Goal: Task Accomplishment & Management: Use online tool/utility

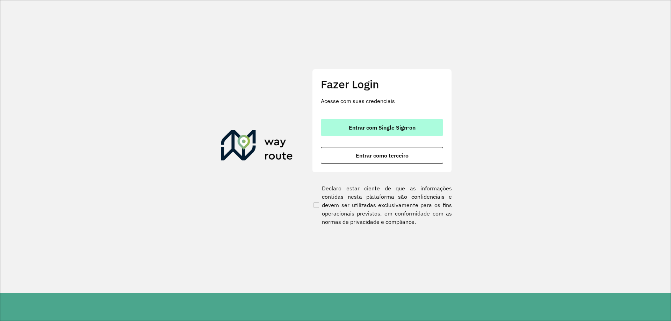
click at [416, 137] on div "Entrar com Single Sign-on Entrar como terceiro" at bounding box center [382, 141] width 122 height 45
click at [414, 131] on button "Entrar com Single Sign-on" at bounding box center [382, 127] width 122 height 17
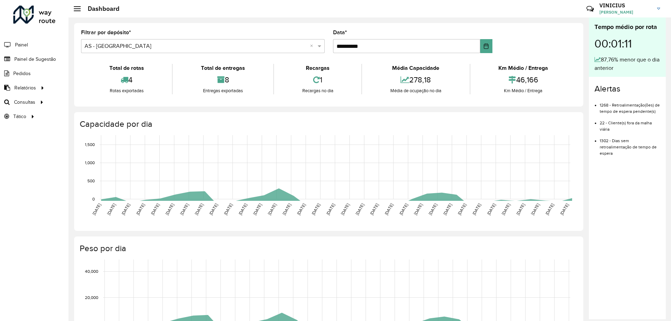
click at [121, 45] on input "text" at bounding box center [196, 46] width 223 height 8
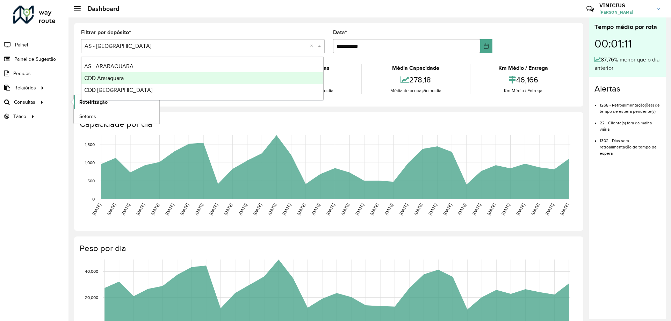
click at [89, 103] on span "Roteirização" at bounding box center [93, 102] width 28 height 7
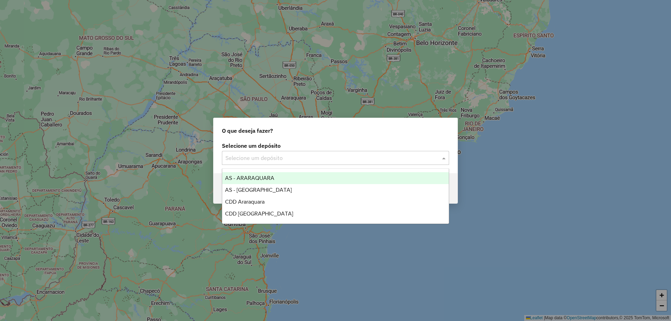
click at [301, 158] on input "text" at bounding box center [329, 158] width 206 height 8
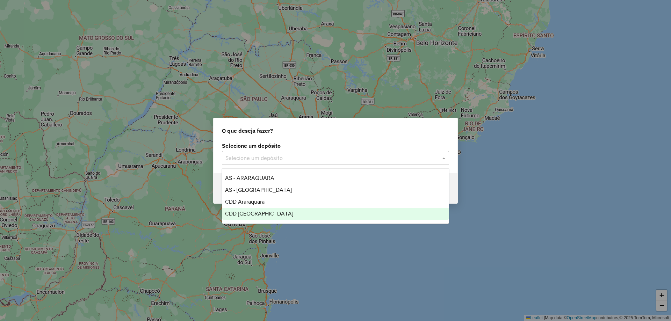
click at [284, 209] on div "CDD [GEOGRAPHIC_DATA]" at bounding box center [335, 214] width 227 height 12
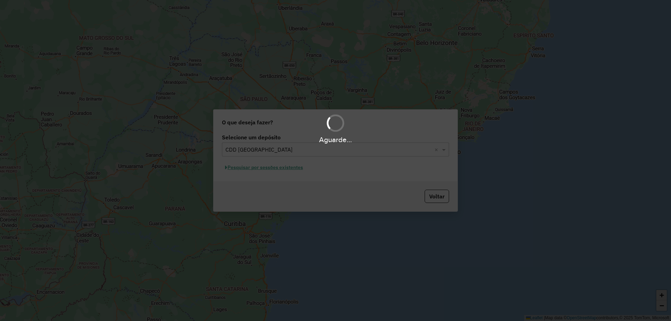
click at [249, 169] on div "Aguarde..." at bounding box center [335, 160] width 671 height 321
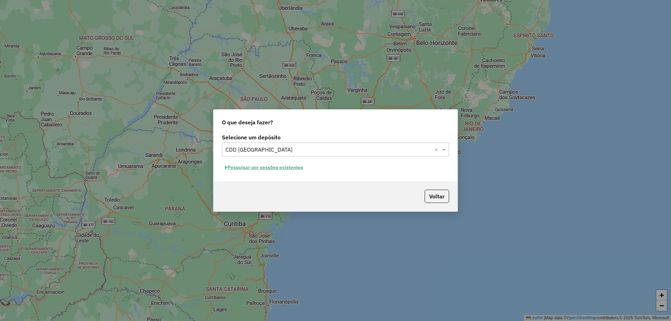
click at [270, 169] on button "Pesquisar por sessões existentes" at bounding box center [264, 167] width 84 height 11
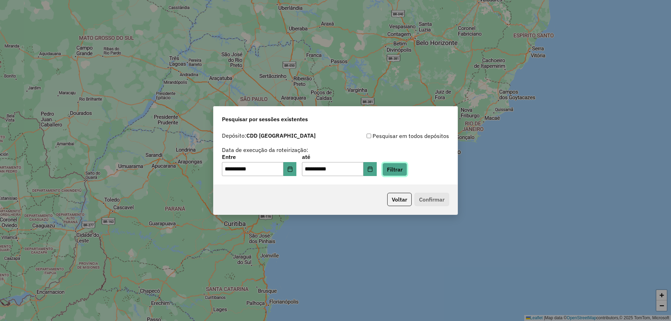
click at [399, 172] on button "Filtrar" at bounding box center [395, 169] width 25 height 13
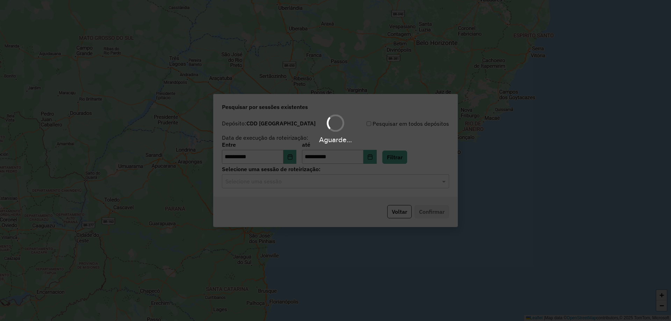
click at [265, 184] on input "text" at bounding box center [329, 182] width 206 height 8
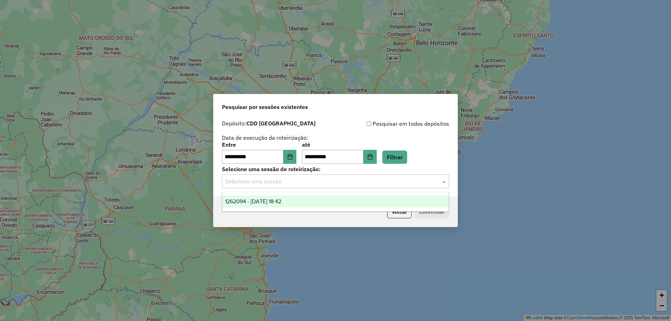
click at [268, 204] on span "1262094 - 09/09/2025 18:42" at bounding box center [253, 202] width 56 height 6
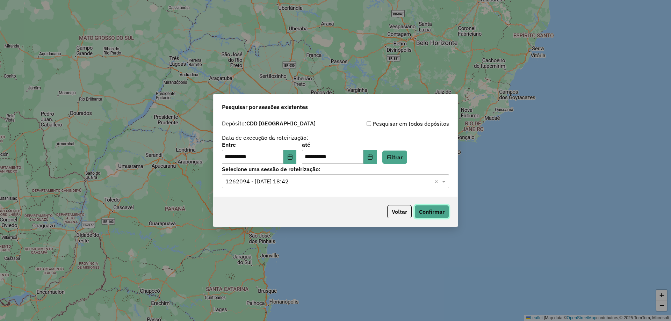
click at [430, 209] on button "Confirmar" at bounding box center [432, 211] width 35 height 13
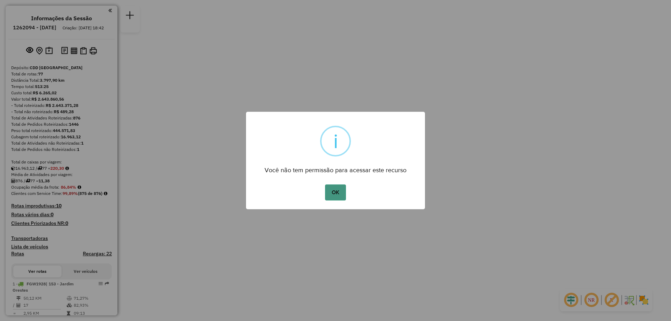
click at [335, 193] on button "OK" at bounding box center [335, 193] width 21 height 16
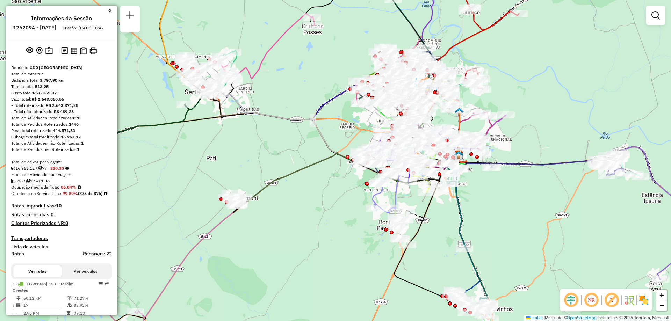
select select "**********"
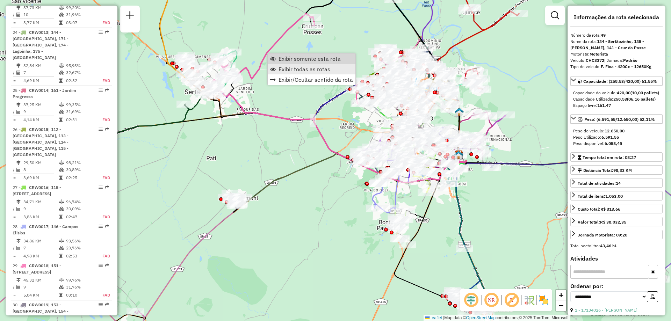
scroll to position [2211, 0]
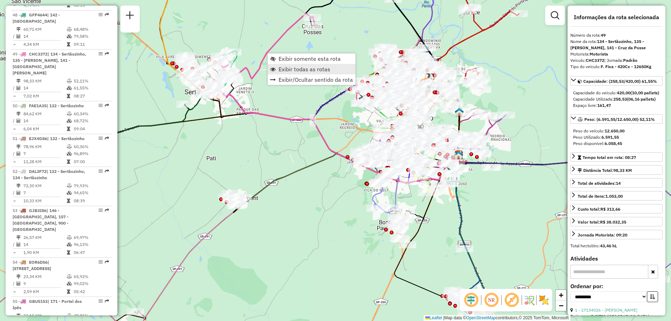
click at [295, 69] on span "Exibir todas as rotas" at bounding box center [305, 69] width 52 height 6
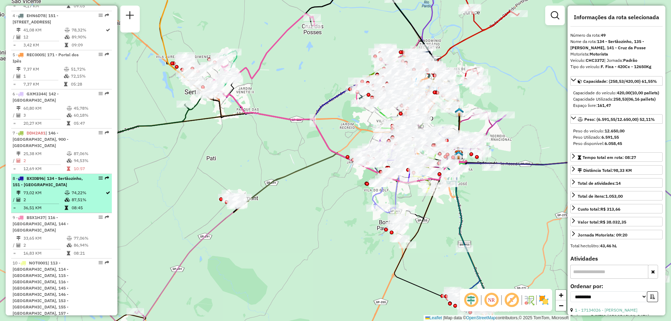
scroll to position [427, 0]
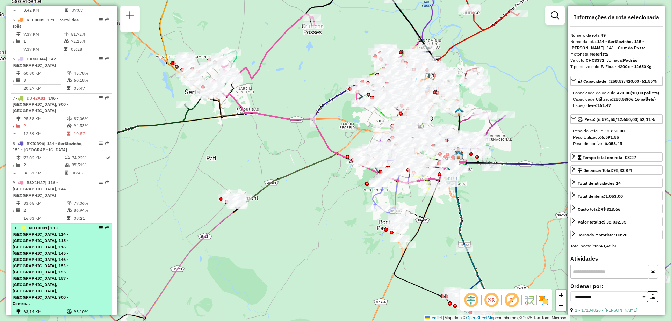
click at [59, 239] on span "| 113 - Santa Genebra, 114 - Jardim Califórnia, 115 - Jardim Botânico, 116 - Al…" at bounding box center [41, 266] width 56 height 81
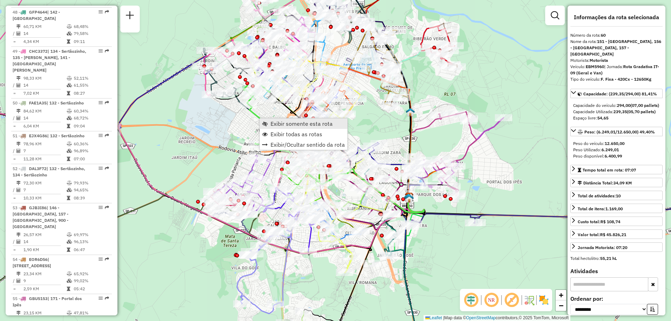
scroll to position [2660, 0]
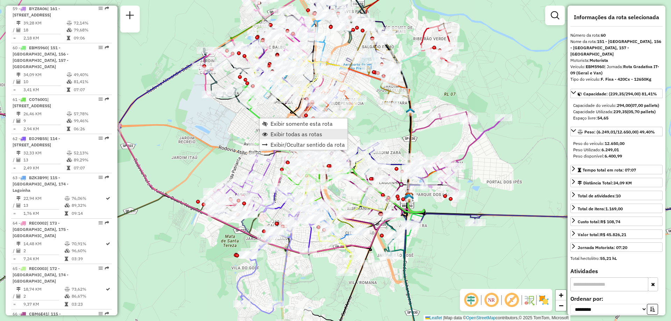
click at [287, 134] on span "Exibir todas as rotas" at bounding box center [297, 134] width 52 height 6
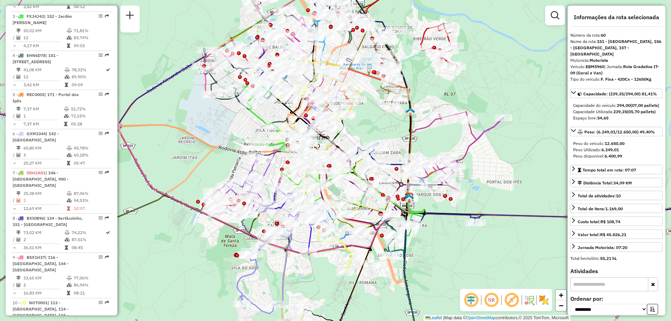
scroll to position [422, 0]
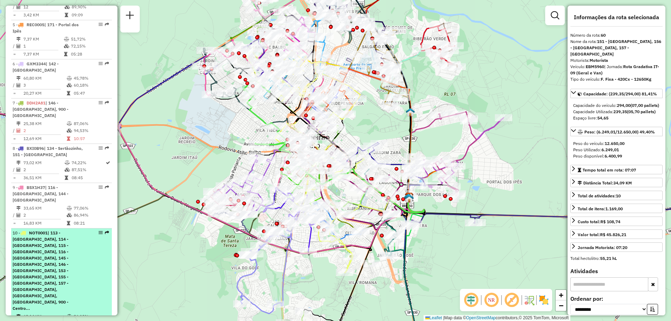
click at [47, 252] on span "| 113 - Santa Genebra, 114 - Jardim Califórnia, 115 - Jardim Botânico, 116 - Al…" at bounding box center [41, 270] width 56 height 81
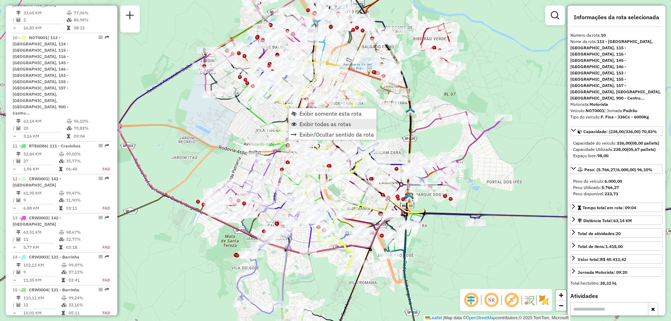
scroll to position [652, 0]
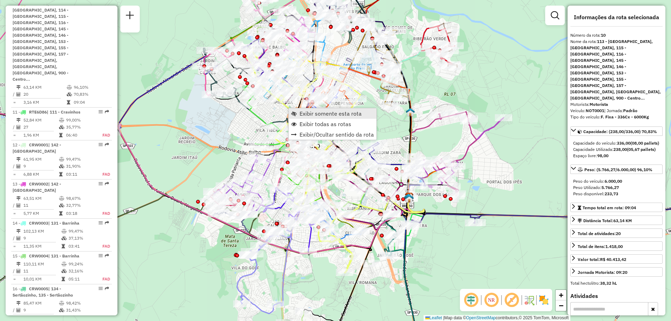
click at [316, 115] on span "Exibir somente esta rota" at bounding box center [331, 114] width 62 height 6
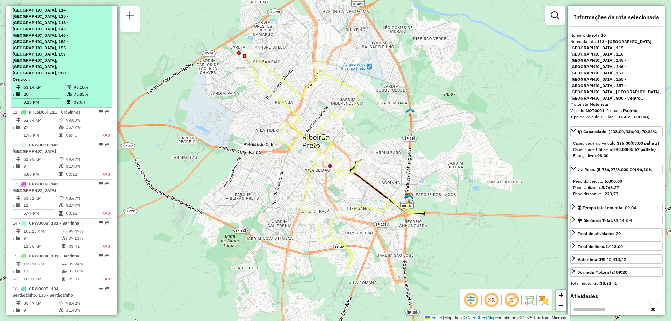
scroll to position [477, 0]
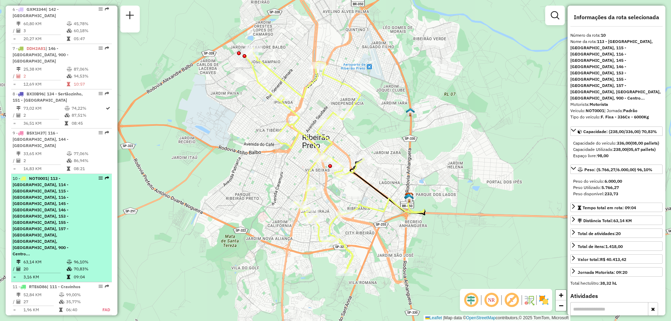
click at [60, 202] on span "| 113 - Santa Genebra, 114 - Jardim Califórnia, 115 - Jardim Botânico, 116 - Al…" at bounding box center [41, 216] width 56 height 81
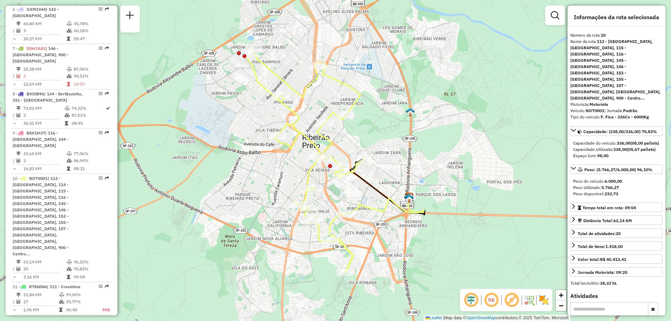
click at [465, 93] on div "Janela de atendimento Grade de atendimento Capacidade Transportadoras Veículos …" at bounding box center [335, 160] width 671 height 321
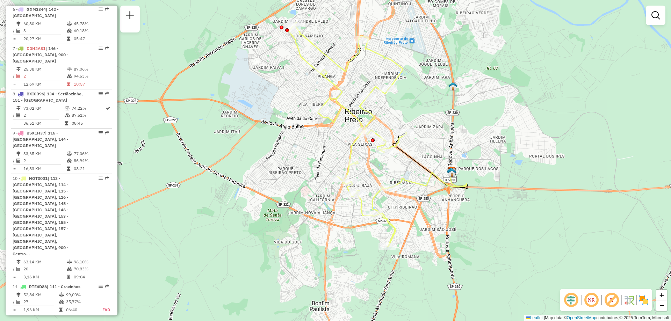
drag, startPoint x: 434, startPoint y: 137, endPoint x: 478, endPoint y: 111, distance: 51.5
click at [478, 111] on div "Janela de atendimento Grade de atendimento Capacidade Transportadoras Veículos …" at bounding box center [335, 160] width 671 height 321
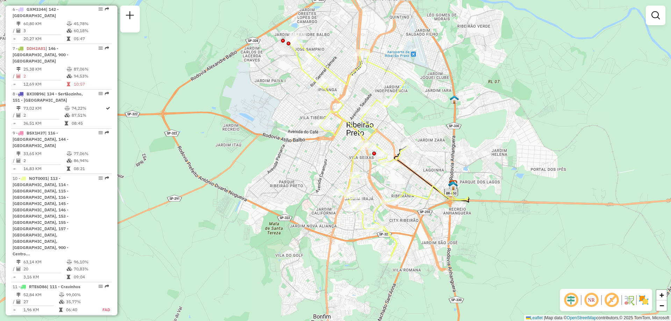
drag, startPoint x: 402, startPoint y: 54, endPoint x: 401, endPoint y: 72, distance: 17.5
click at [401, 72] on div "Janela de atendimento Grade de atendimento Capacidade Transportadoras Veículos …" at bounding box center [335, 160] width 671 height 321
